Goal: Complete application form: Complete application form

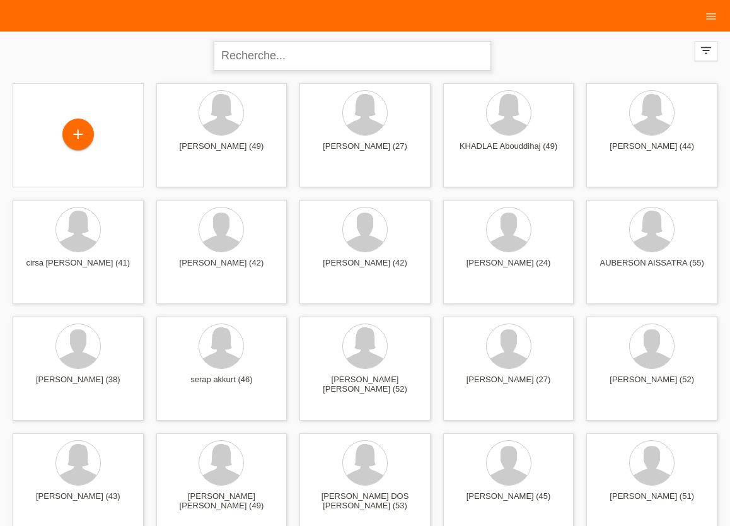
click at [281, 62] on input "text" at bounding box center [352, 56] width 277 height 30
type input "MILENA REPIKJ"
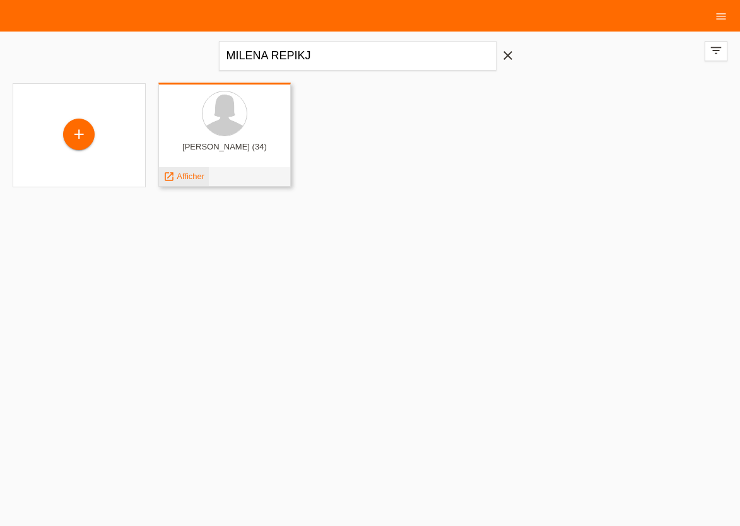
click at [180, 177] on span "Afficher" at bounding box center [191, 175] width 28 height 9
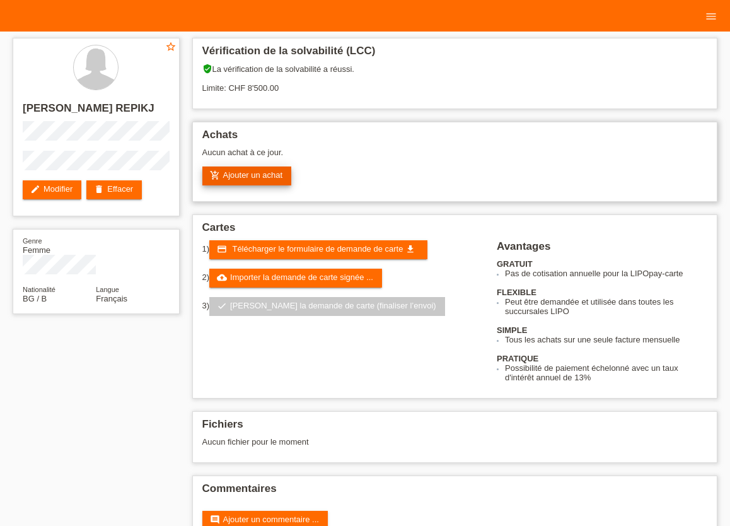
click at [250, 177] on link "add_shopping_cart Ajouter un achat" at bounding box center [247, 175] width 90 height 19
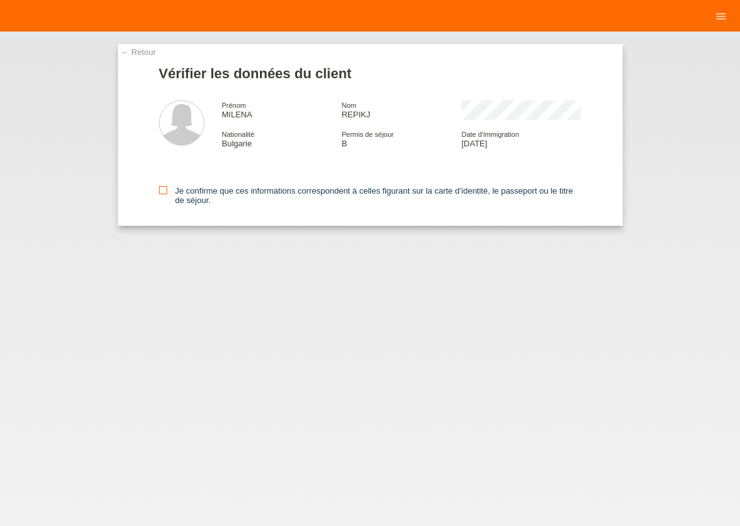
click at [165, 191] on icon at bounding box center [163, 190] width 8 height 8
click at [165, 191] on input "Je confirme que ces informations correspondent à celles figurant sur la carte d…" at bounding box center [163, 190] width 8 height 8
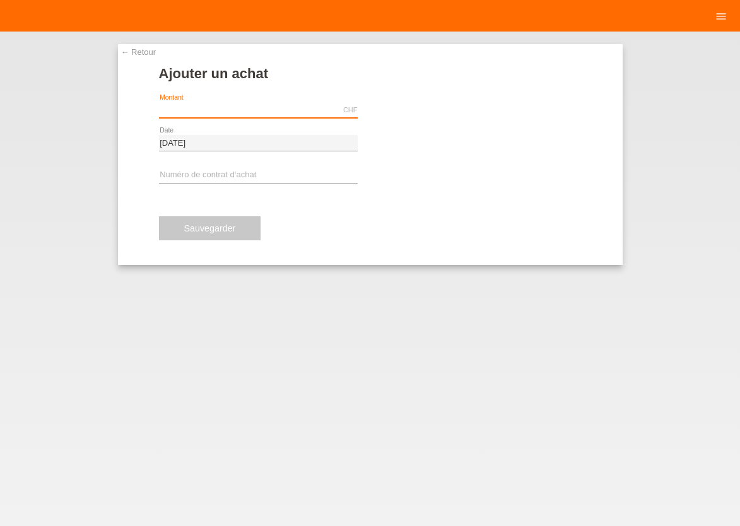
click at [235, 110] on input "text" at bounding box center [258, 110] width 199 height 16
type input "1095.15"
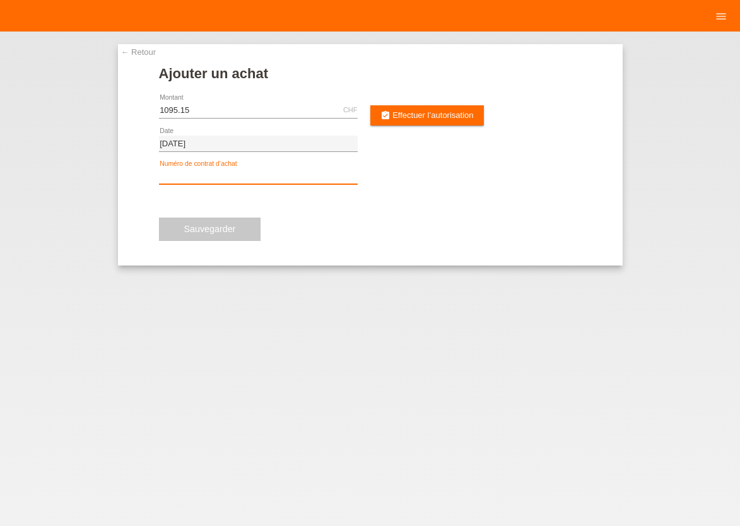
click at [177, 177] on input "text" at bounding box center [258, 176] width 199 height 16
type input "XU0DYR"
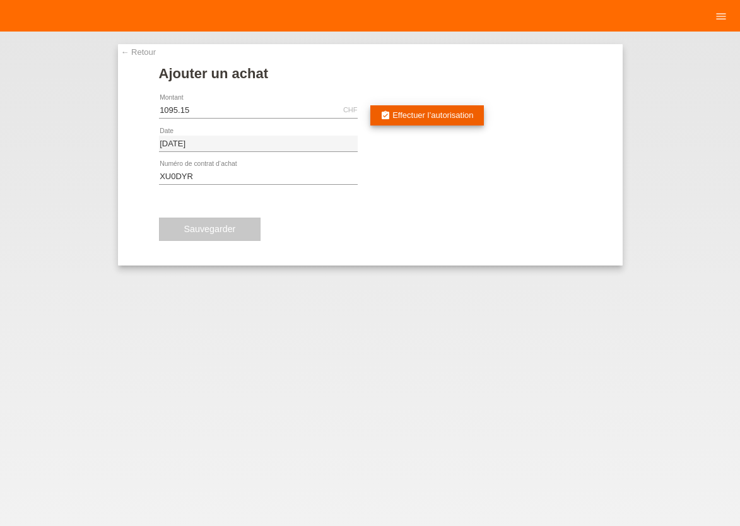
click at [423, 116] on span "Effectuer l’autorisation" at bounding box center [432, 114] width 81 height 9
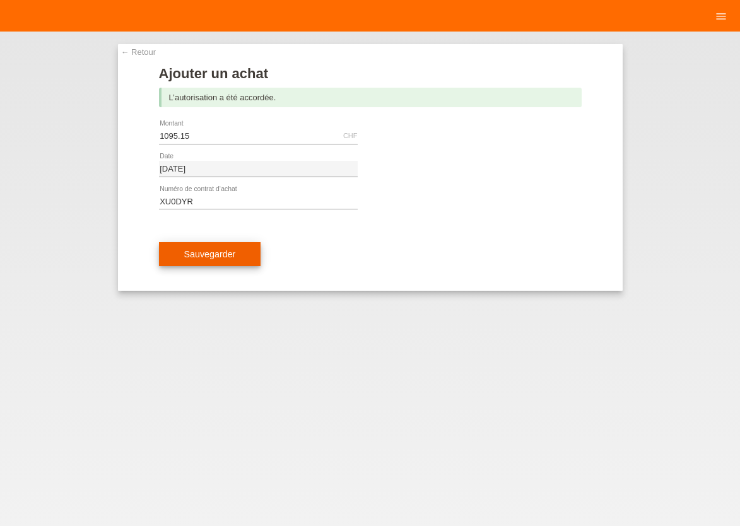
click at [204, 252] on span "Sauvegarder" at bounding box center [210, 254] width 52 height 10
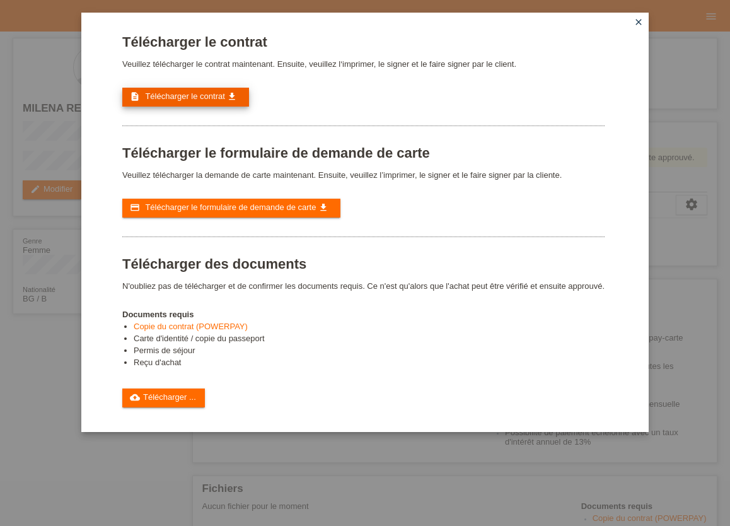
click at [183, 103] on link "description Télécharger le contrat get_app" at bounding box center [185, 97] width 127 height 19
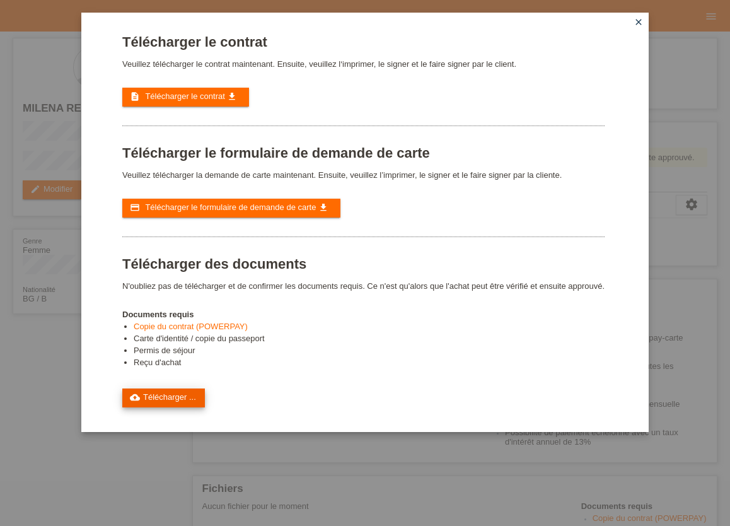
click at [166, 407] on link "cloud_upload Télécharger ..." at bounding box center [163, 397] width 83 height 19
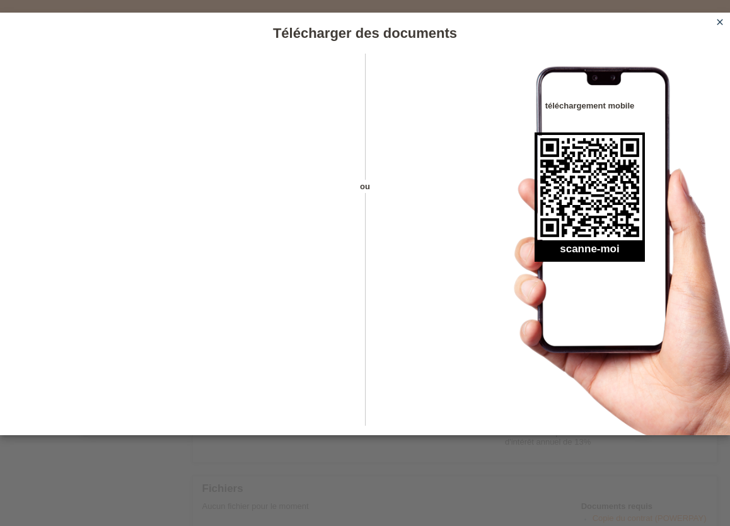
click at [718, 25] on icon "close" at bounding box center [720, 22] width 10 height 10
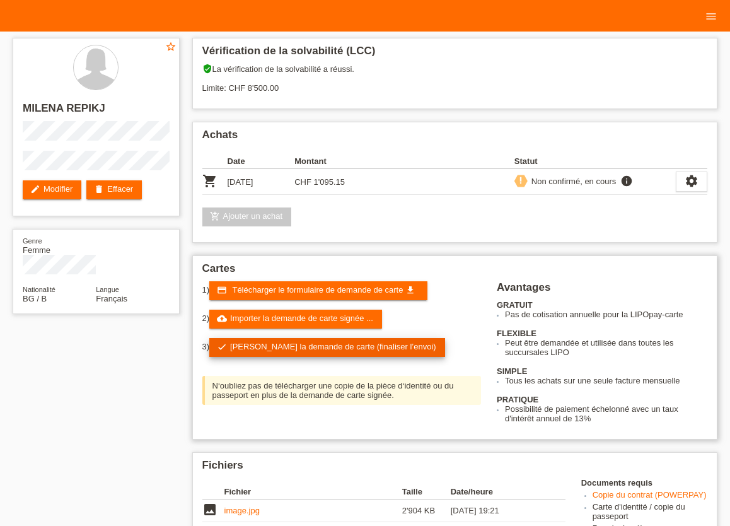
click at [294, 351] on link "check Soumettre la demande de carte (finaliser l’envoi)" at bounding box center [327, 347] width 236 height 19
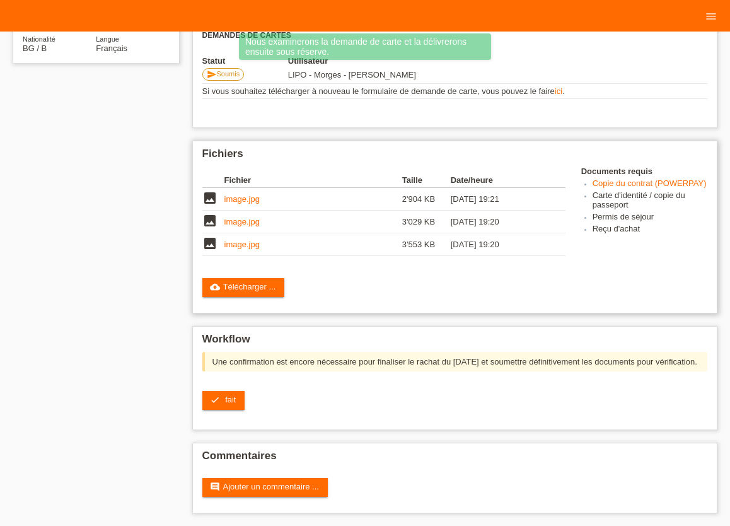
scroll to position [266, 0]
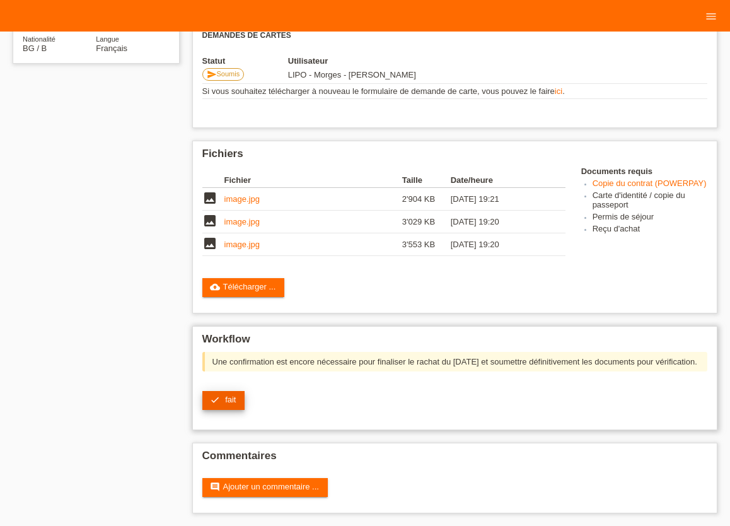
click at [236, 399] on span "fait" at bounding box center [230, 399] width 11 height 9
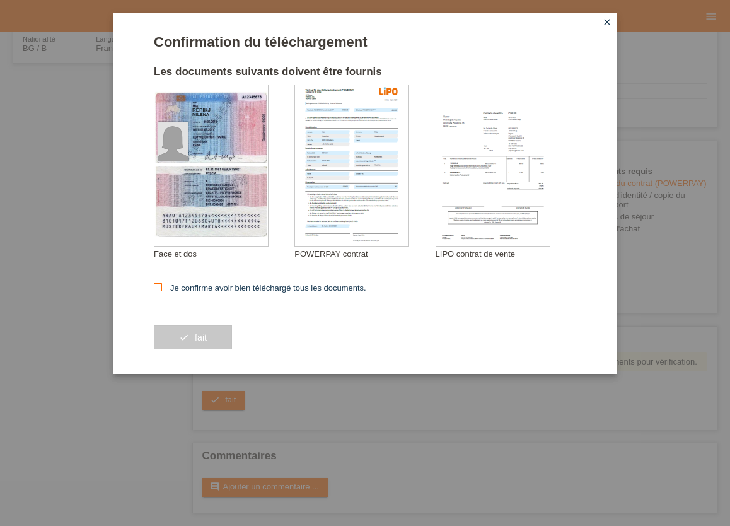
click at [156, 288] on icon at bounding box center [158, 287] width 8 height 8
click at [156, 288] on input "Je confirme avoir bien téléchargé tous les documents." at bounding box center [158, 287] width 8 height 8
checkbox input "true"
click at [202, 342] on span "fait" at bounding box center [201, 337] width 12 height 10
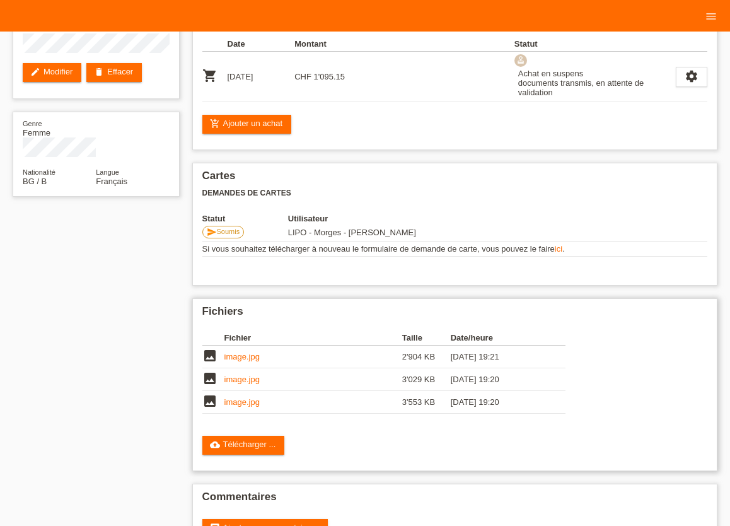
scroll to position [165, 0]
